Goal: Information Seeking & Learning: Check status

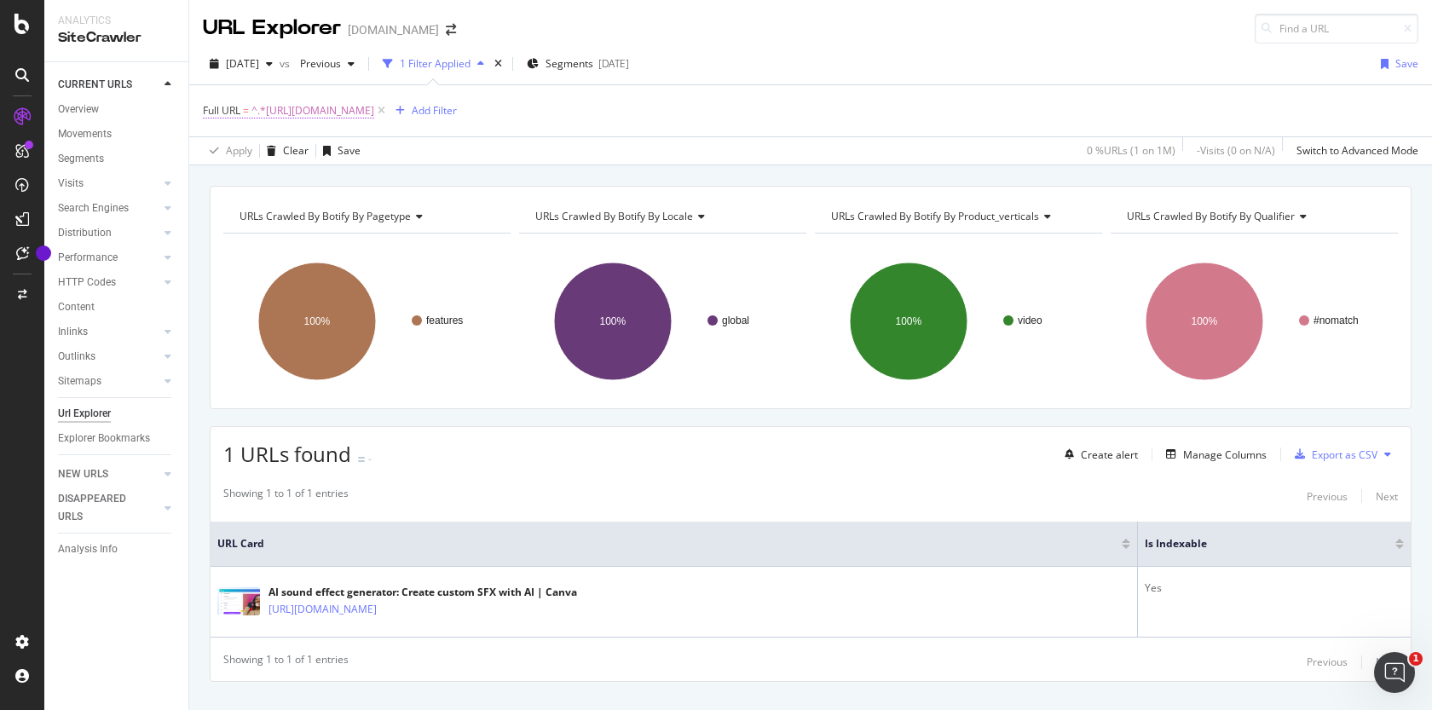
click at [374, 114] on span "^.*[URL][DOMAIN_NAME]" at bounding box center [313, 111] width 123 height 24
click at [350, 181] on input "[URL][DOMAIN_NAME]" at bounding box center [298, 181] width 161 height 27
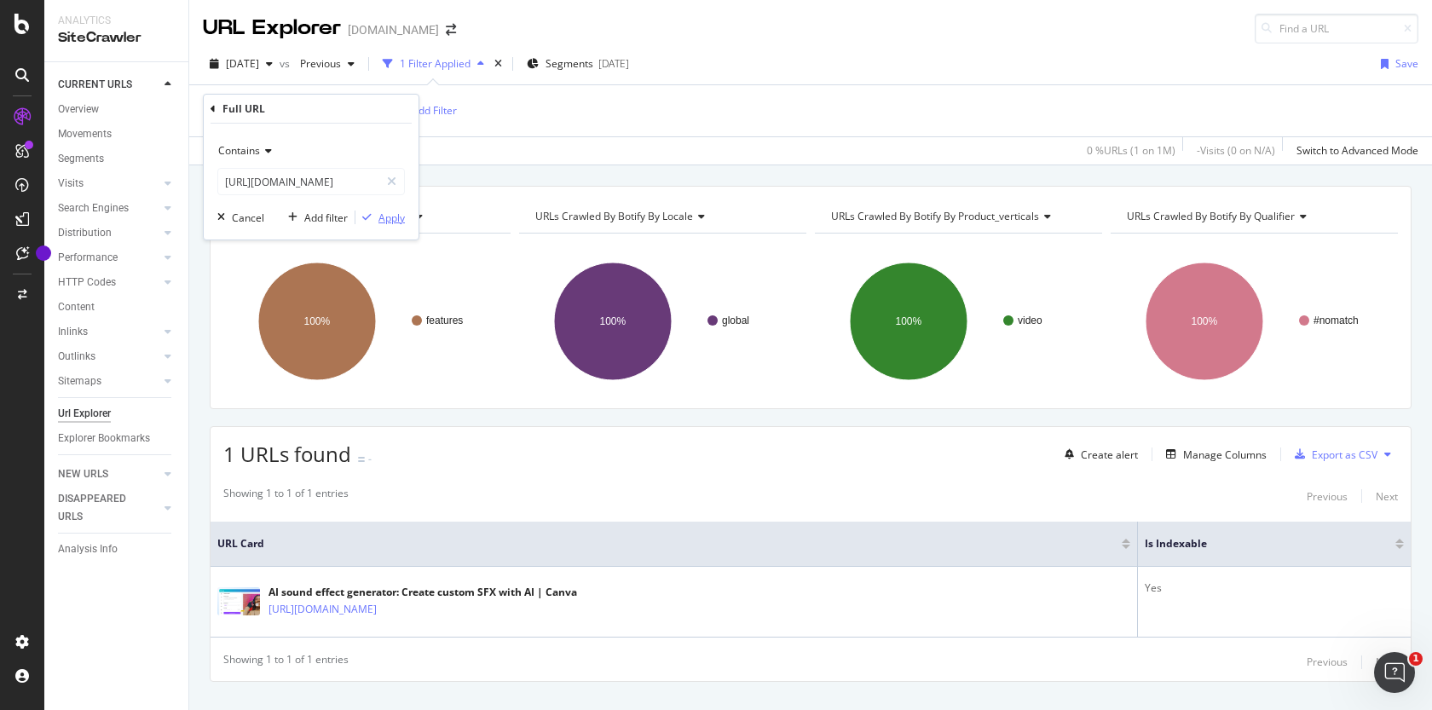
click at [390, 214] on div "Apply" at bounding box center [392, 218] width 26 height 14
